Goal: Task Accomplishment & Management: Manage account settings

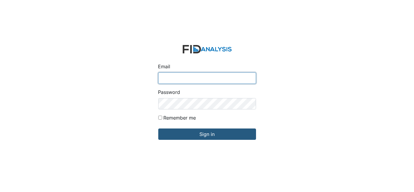
type input "[EMAIL_ADDRESS][DOMAIN_NAME]"
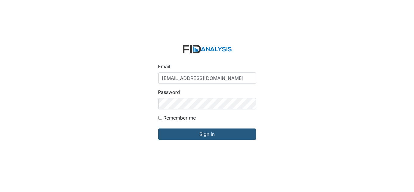
click at [355, 73] on div "Email [EMAIL_ADDRESS][DOMAIN_NAME] Password Remember me Sign in" at bounding box center [207, 96] width 414 height 192
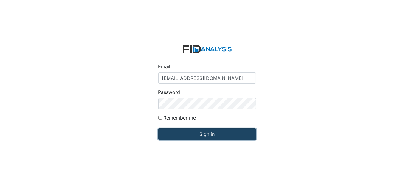
click at [236, 137] on input "Sign in" at bounding box center [207, 133] width 98 height 11
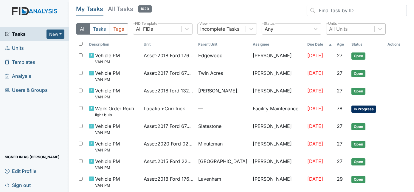
click at [341, 30] on div "All Units" at bounding box center [338, 28] width 18 height 7
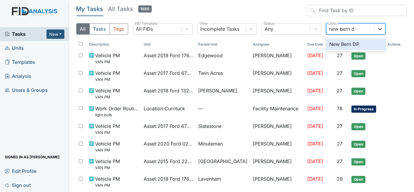
type input "new bern dp"
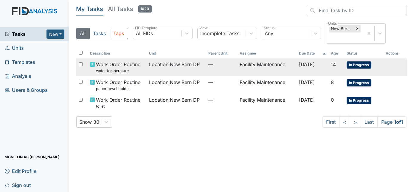
click at [268, 69] on td "Facility Maintenance" at bounding box center [266, 67] width 59 height 18
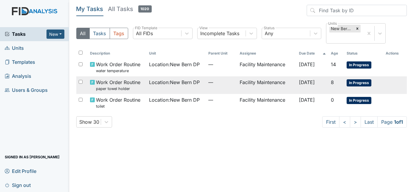
click at [177, 85] on span "Location : New Bern DP" at bounding box center [174, 82] width 51 height 7
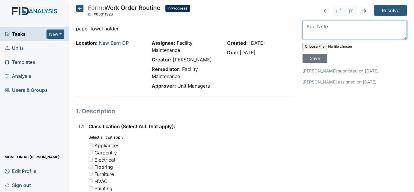
click at [326, 26] on textarea at bounding box center [355, 30] width 104 height 18
type textarea "paper towel holder repaired its stable now"
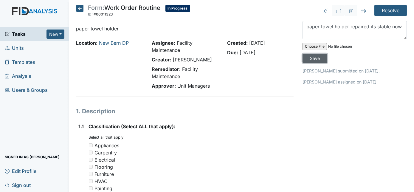
click at [327, 54] on input "Save" at bounding box center [315, 58] width 25 height 9
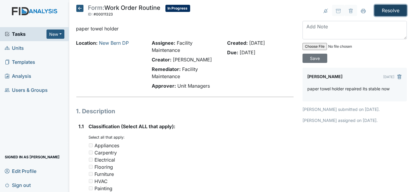
click at [395, 11] on input "Resolve" at bounding box center [390, 10] width 32 height 11
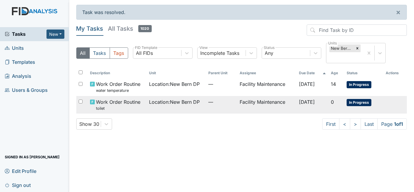
click at [208, 103] on span "—" at bounding box center [221, 101] width 27 height 7
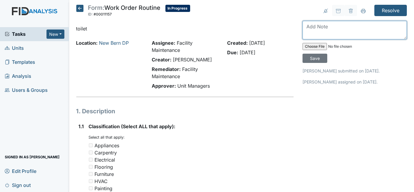
click at [323, 29] on textarea at bounding box center [355, 30] width 104 height 18
type textarea "got it flowing again"
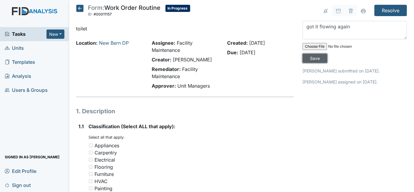
click at [327, 54] on input "Save" at bounding box center [315, 58] width 25 height 9
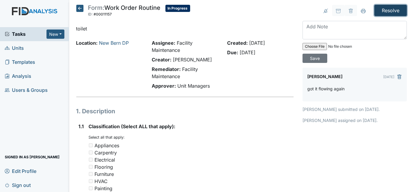
click at [389, 10] on input "Resolve" at bounding box center [390, 10] width 32 height 11
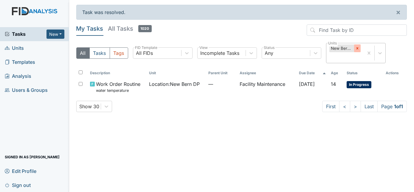
click at [359, 47] on icon at bounding box center [357, 48] width 4 height 4
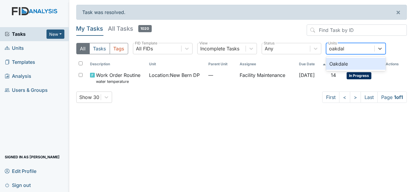
type input "oakdale"
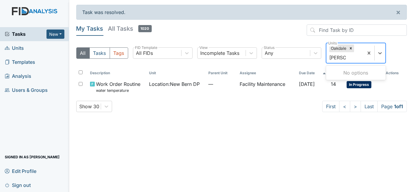
type input "cherry"
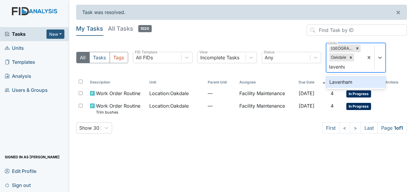
type input "lavenham"
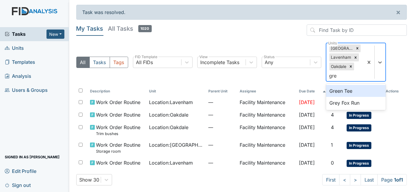
type input "grey"
type input "nine"
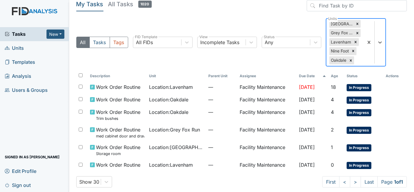
scroll to position [29, 0]
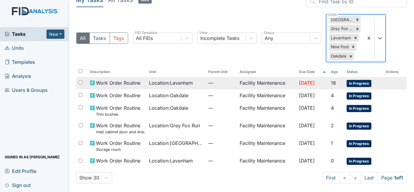
click at [252, 83] on td "Facility Maintenance" at bounding box center [266, 83] width 59 height 13
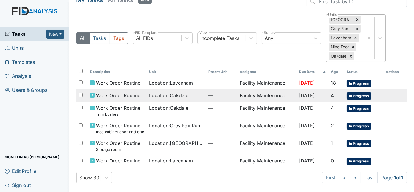
click at [237, 97] on td "Facility Maintenance" at bounding box center [266, 95] width 59 height 13
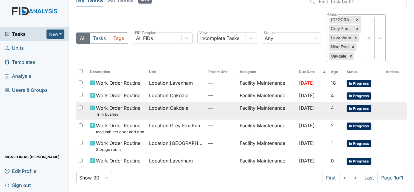
click at [190, 106] on div "Location : Oakdale" at bounding box center [176, 107] width 54 height 7
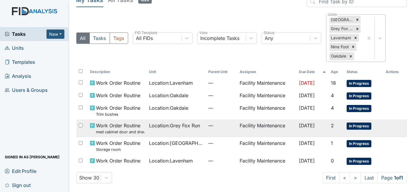
click at [217, 129] on td "—" at bounding box center [222, 129] width 32 height 18
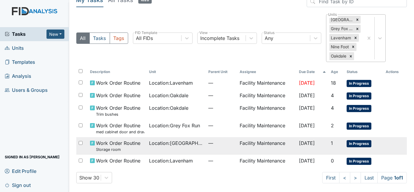
click at [208, 143] on span "—" at bounding box center [221, 143] width 27 height 7
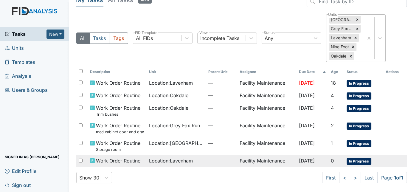
click at [206, 160] on td "—" at bounding box center [222, 161] width 32 height 13
